Goal: Task Accomplishment & Management: Manage account settings

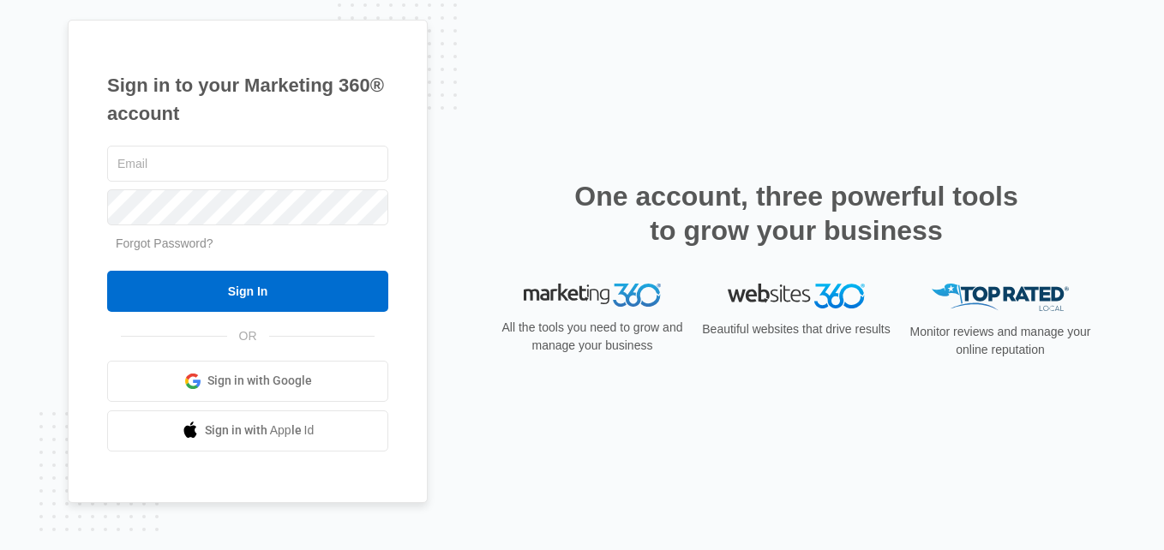
click at [284, 143] on div at bounding box center [247, 163] width 281 height 43
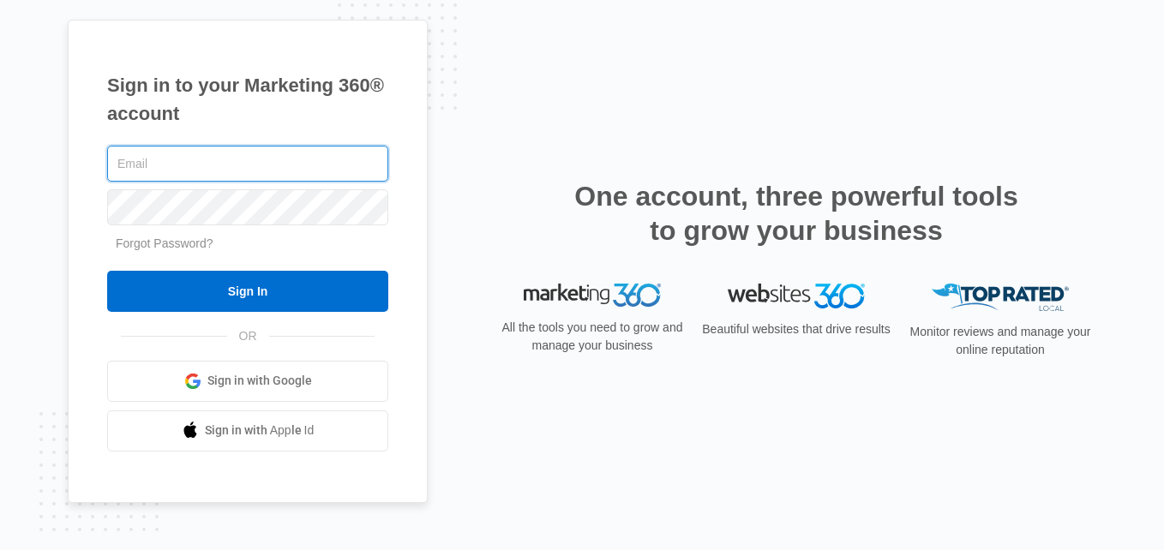
click at [290, 154] on input "text" at bounding box center [247, 164] width 281 height 36
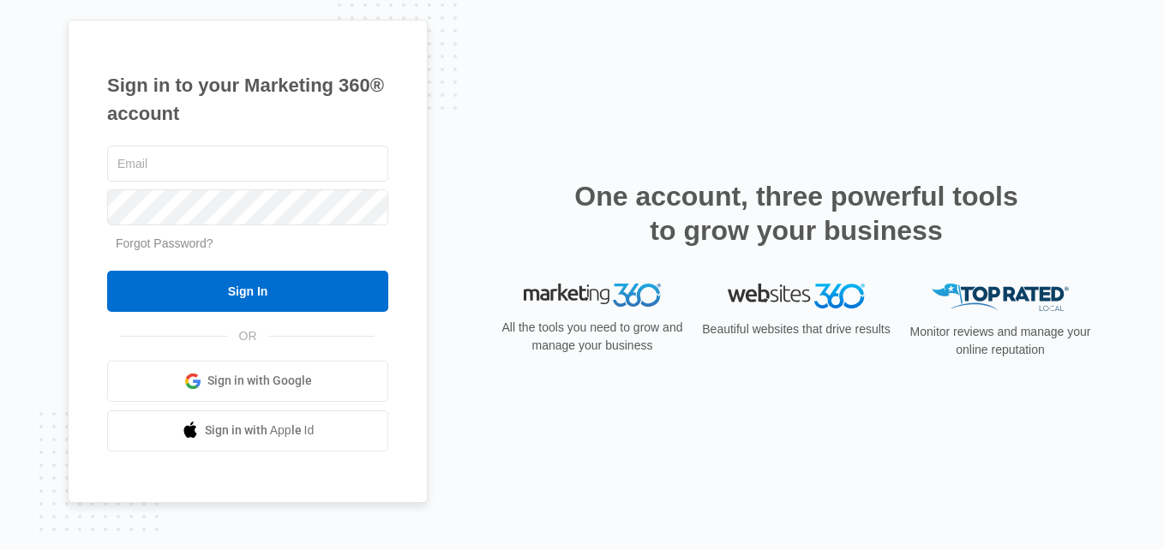
click at [304, 387] on span "Sign in with Google" at bounding box center [259, 381] width 105 height 18
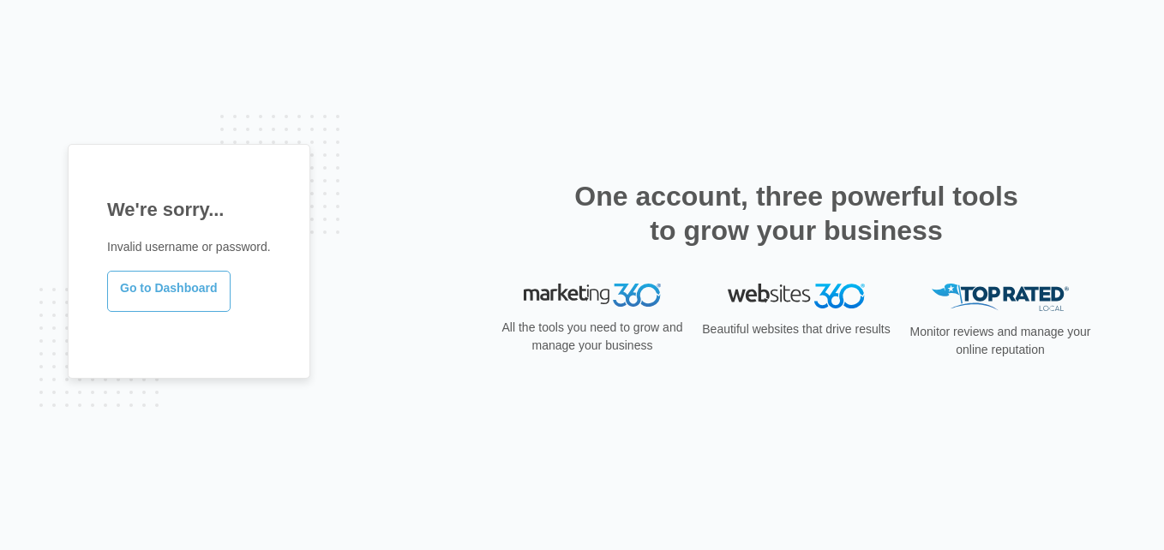
click at [153, 298] on link "Go to Dashboard" at bounding box center [168, 291] width 123 height 41
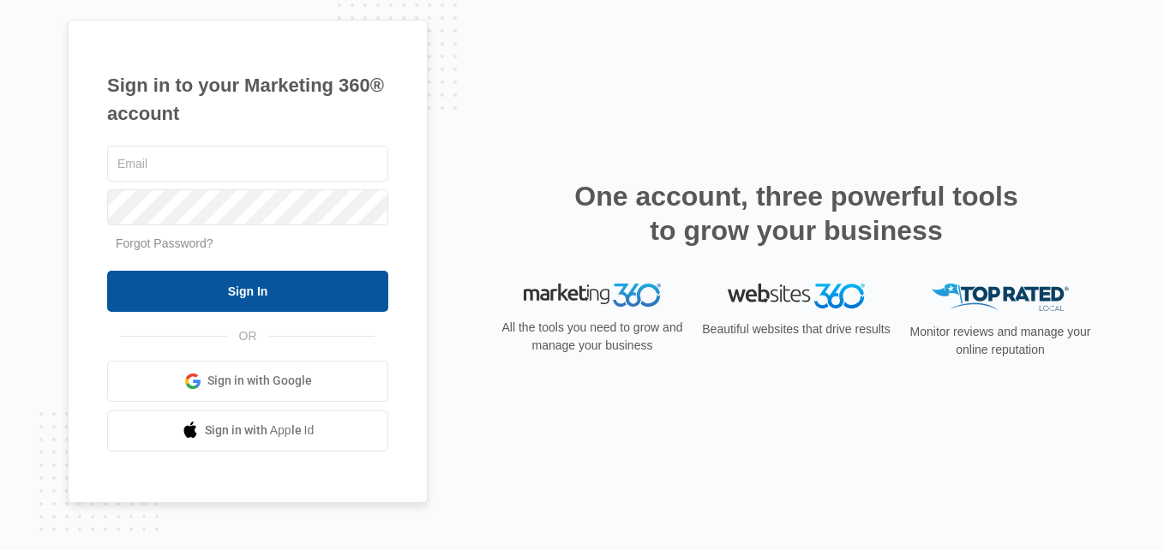
click at [340, 303] on input "Sign In" at bounding box center [247, 291] width 281 height 41
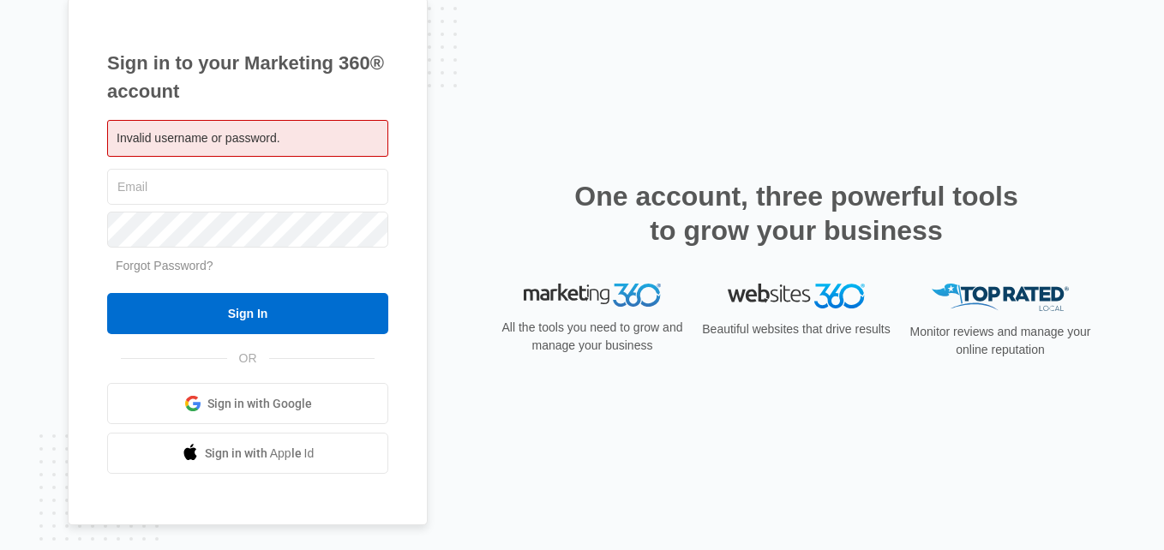
click at [316, 413] on link "Sign in with Google" at bounding box center [247, 403] width 281 height 41
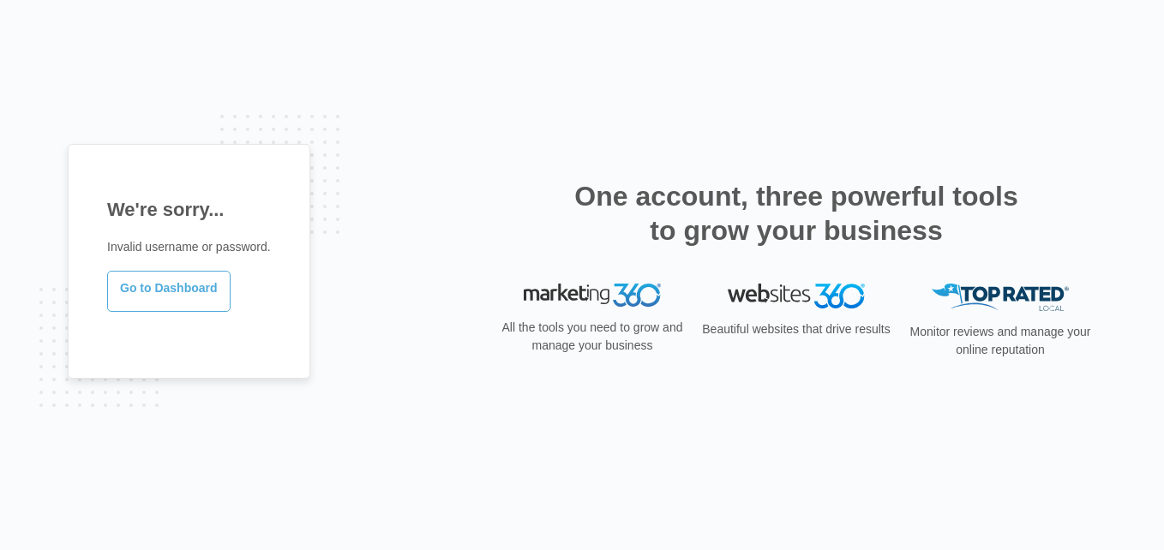
click at [201, 299] on link "Go to Dashboard" at bounding box center [168, 291] width 123 height 41
